Goal: Navigation & Orientation: Find specific page/section

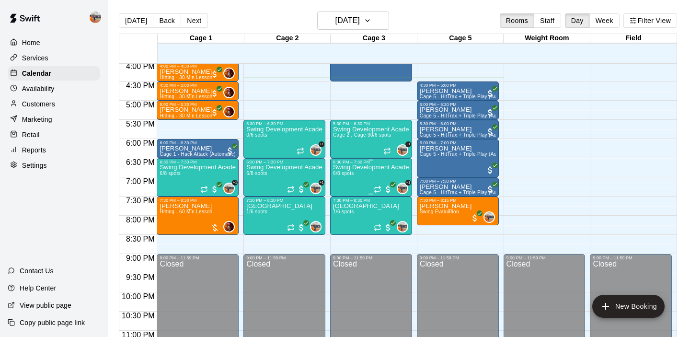
scroll to position [636, 0]
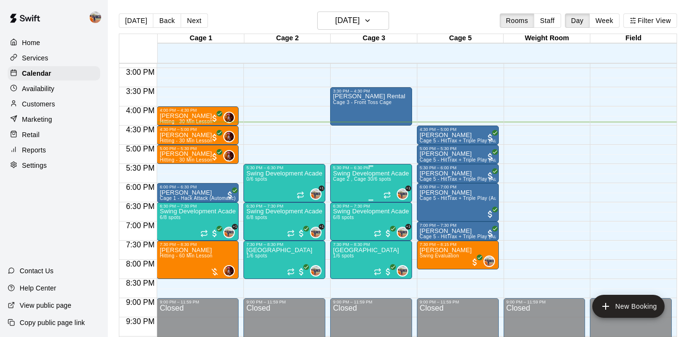
scroll to position [570, 0]
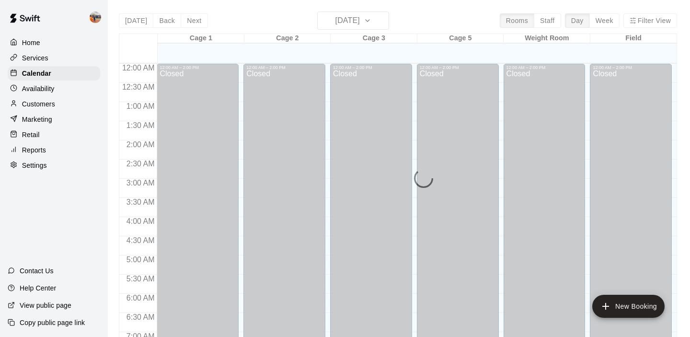
scroll to position [608, 0]
